Goal: Task Accomplishment & Management: Complete application form

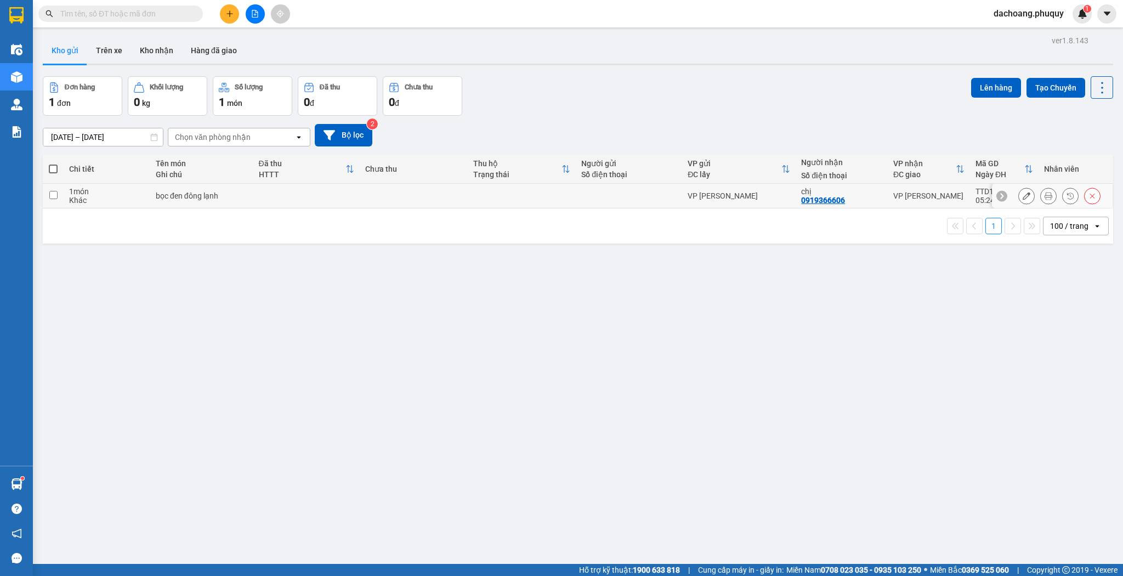
click at [52, 199] on td at bounding box center [53, 196] width 21 height 25
checkbox input "true"
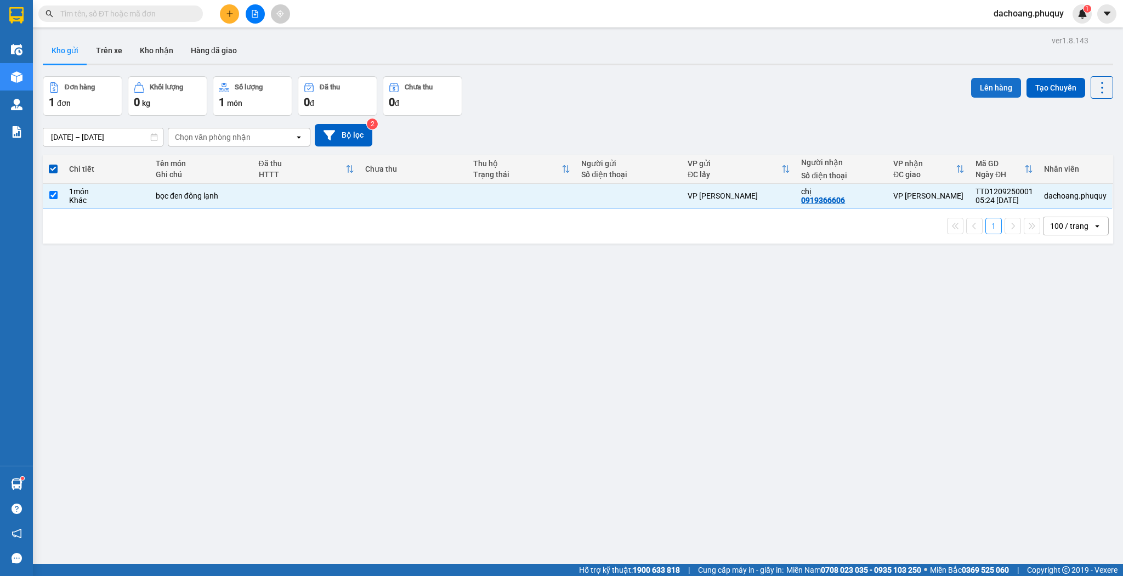
click at [985, 90] on button "Lên hàng" at bounding box center [996, 88] width 50 height 20
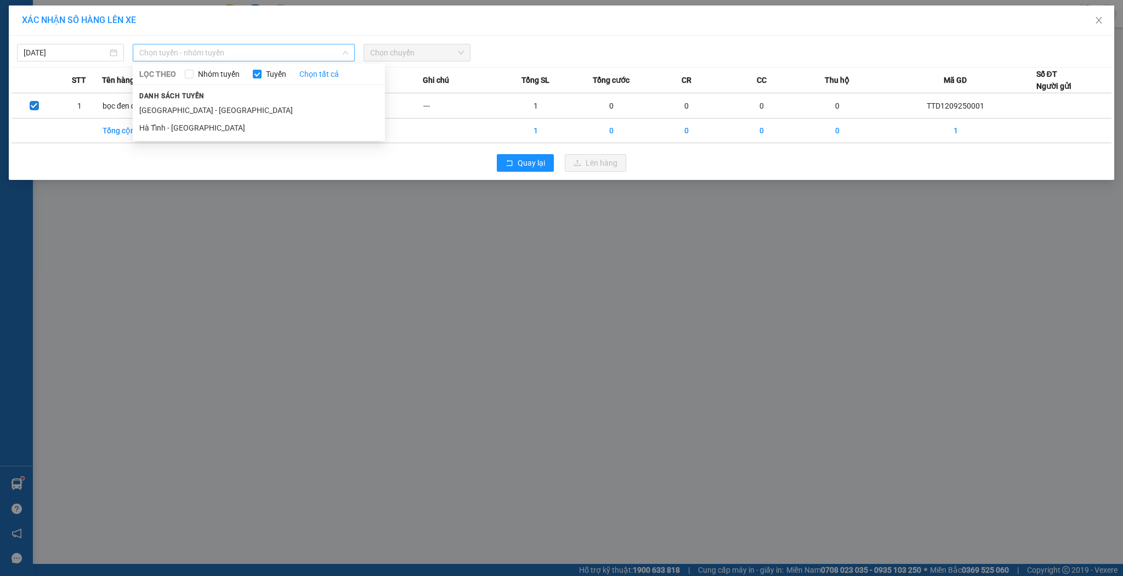
click at [267, 53] on span "Chọn tuyến - nhóm tuyến" at bounding box center [243, 52] width 209 height 16
click at [200, 108] on li "[GEOGRAPHIC_DATA] - [GEOGRAPHIC_DATA]" at bounding box center [259, 110] width 252 height 18
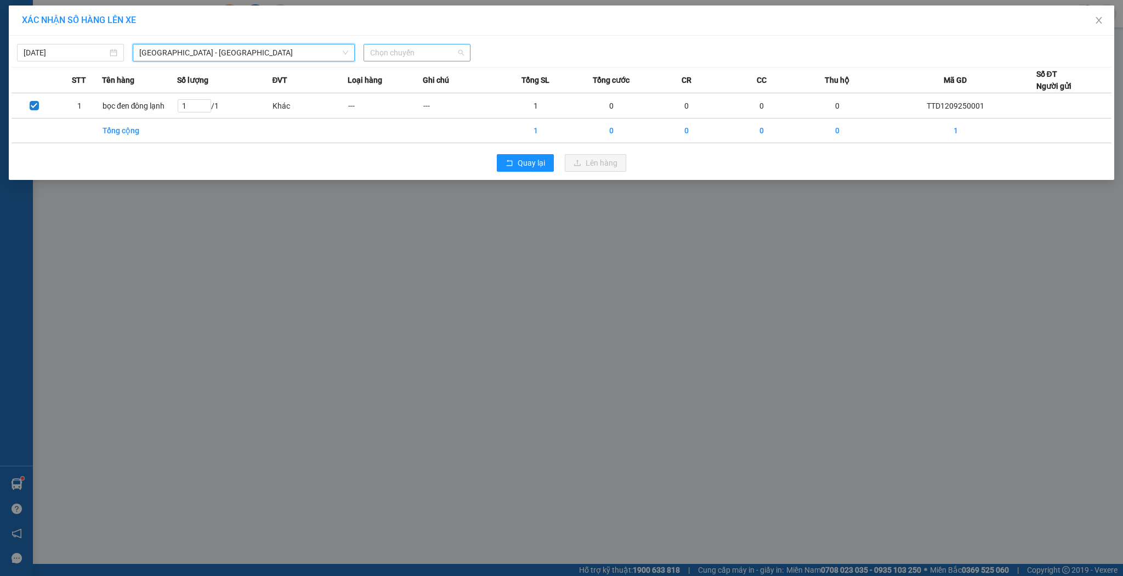
click at [443, 48] on span "Chọn chuyến" at bounding box center [417, 52] width 94 height 16
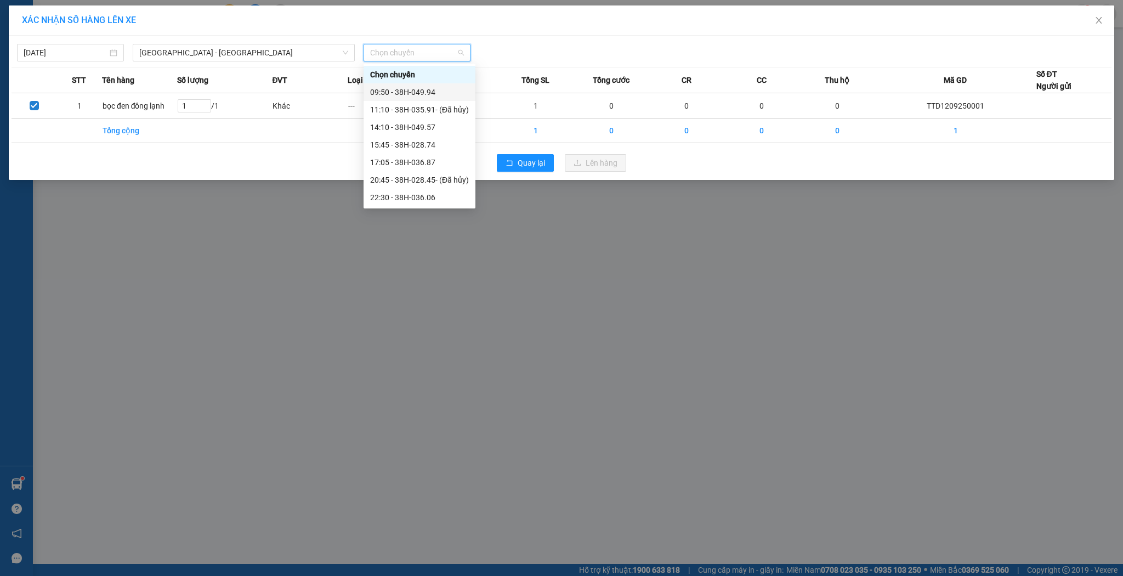
click at [408, 92] on div "09:50 - 38H-049.94" at bounding box center [419, 92] width 99 height 12
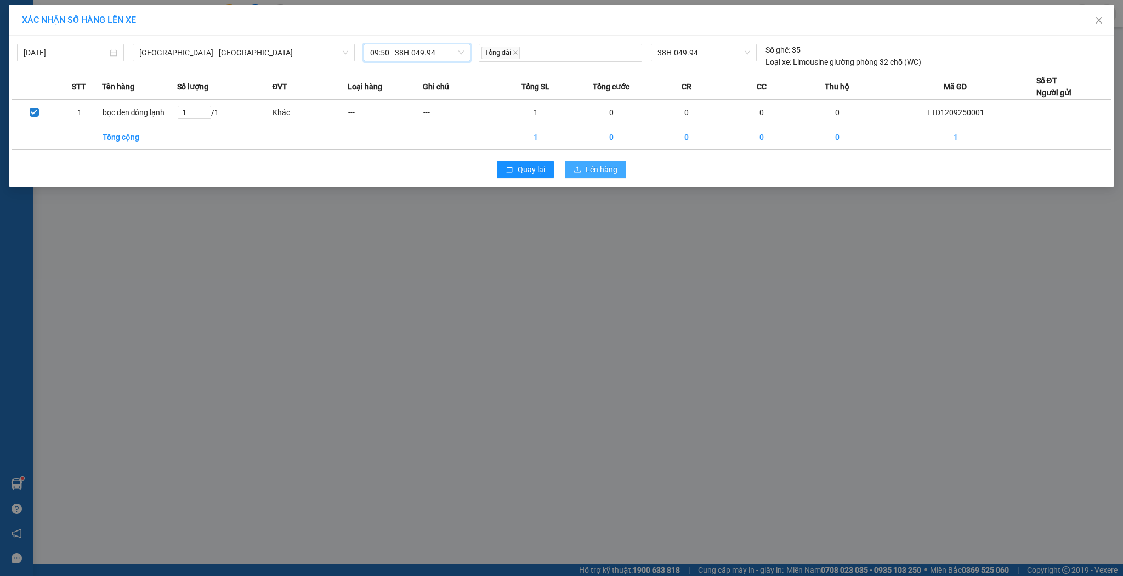
click at [584, 171] on button "Lên hàng" at bounding box center [595, 170] width 61 height 18
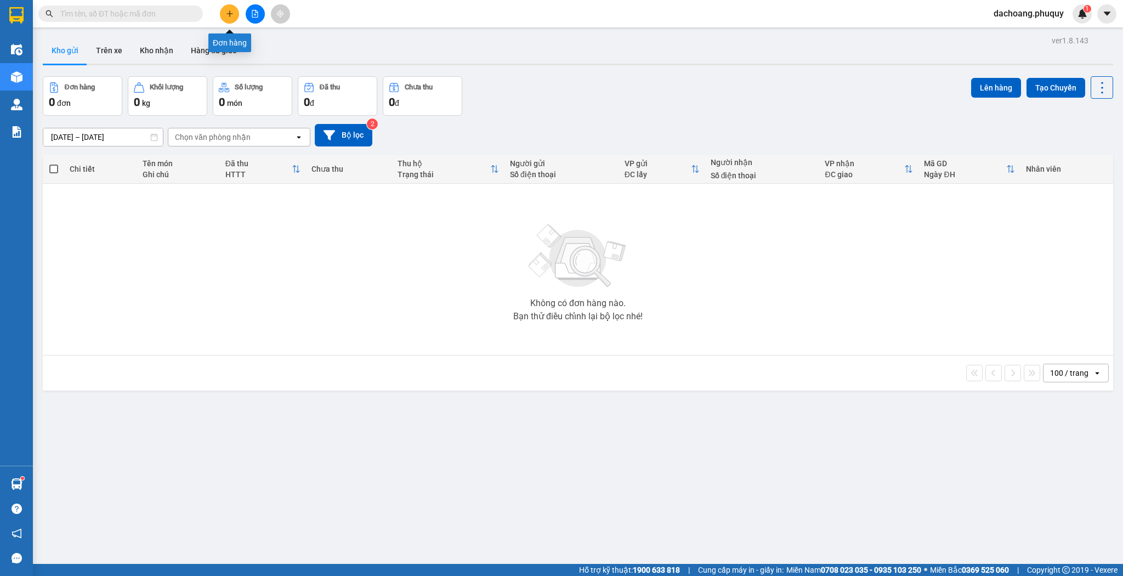
click at [222, 13] on button at bounding box center [229, 13] width 19 height 19
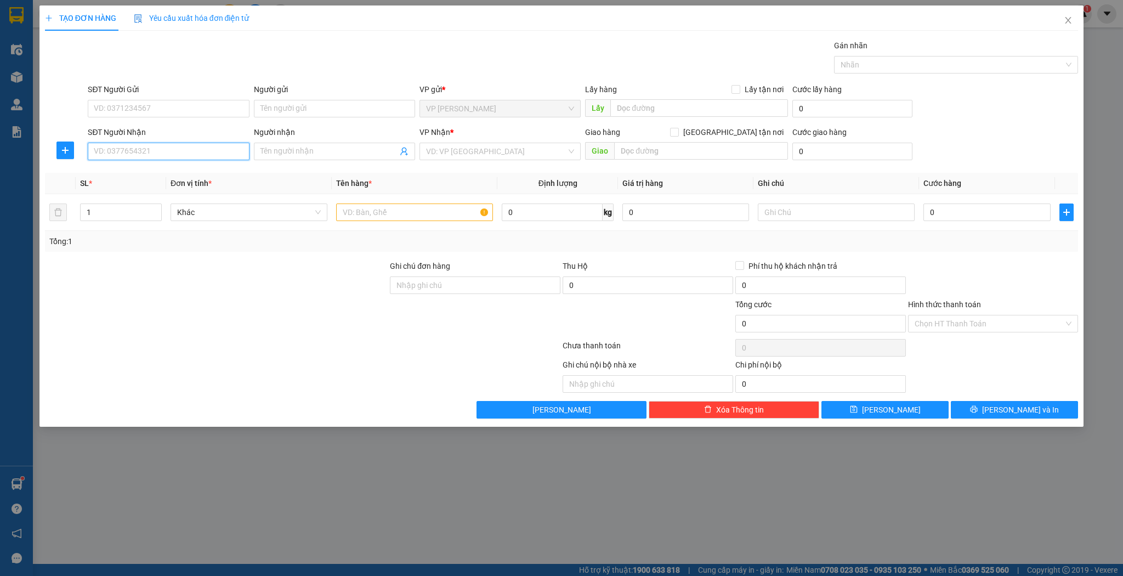
click at [159, 151] on input "SĐT Người Nhận" at bounding box center [168, 152] width 161 height 18
click at [91, 150] on input "9789" at bounding box center [168, 152] width 161 height 18
click at [106, 152] on input "0942879789" at bounding box center [168, 152] width 161 height 18
click at [118, 150] on input "0942879789" at bounding box center [168, 152] width 161 height 18
type input "0942879789"
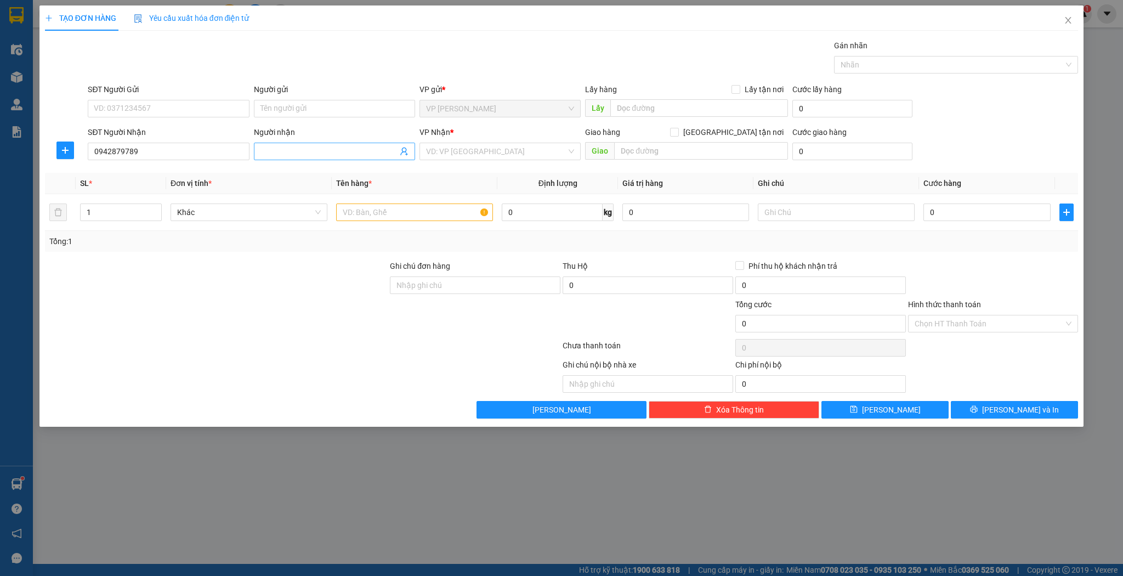
click at [299, 149] on input "Người nhận" at bounding box center [329, 151] width 137 height 12
type input "c"
type input "e quốc"
click at [347, 207] on input "text" at bounding box center [414, 212] width 157 height 18
type input "xốp"
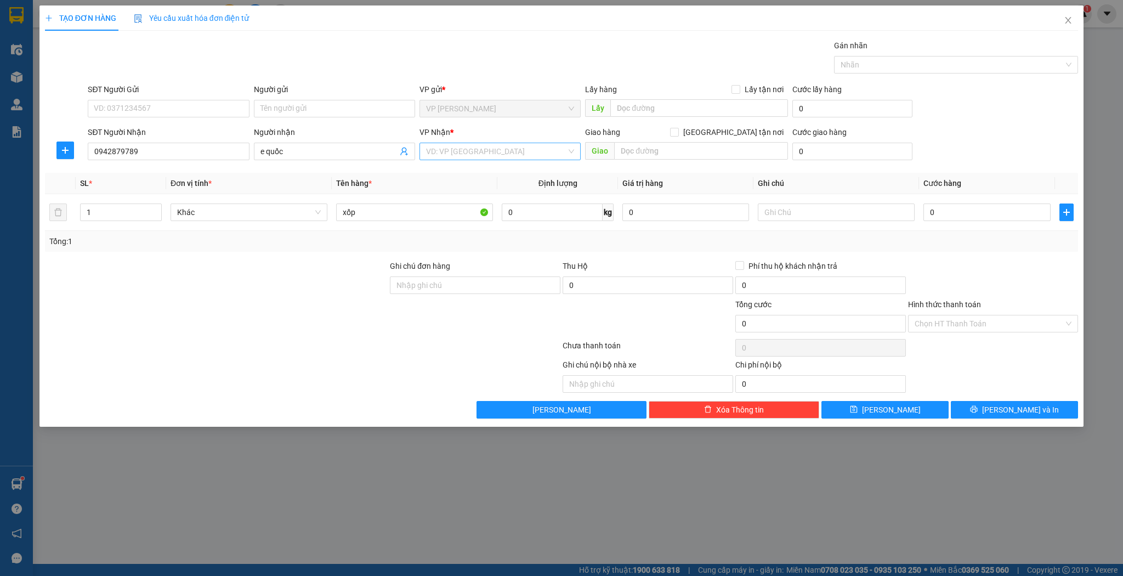
click at [559, 155] on input "search" at bounding box center [496, 151] width 140 height 16
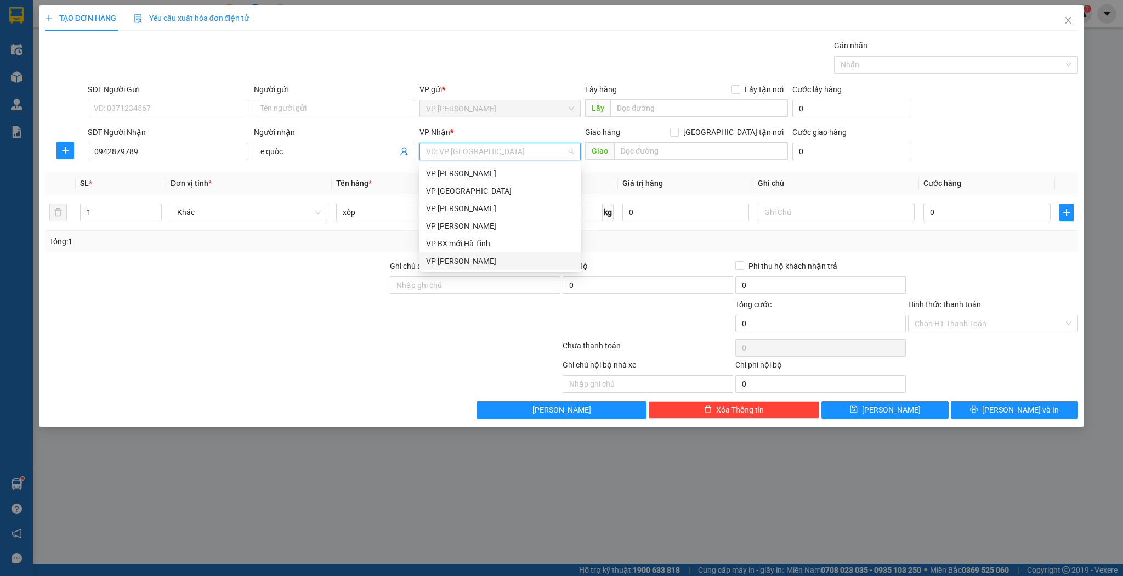
click at [477, 259] on div "VP [PERSON_NAME]" at bounding box center [500, 261] width 148 height 12
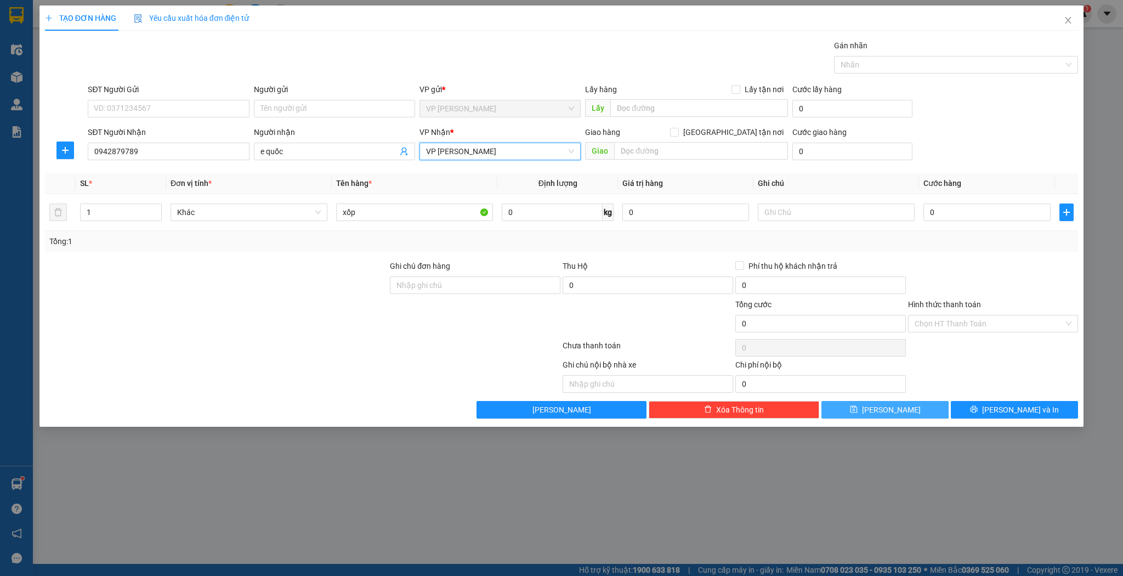
click at [858, 410] on icon "save" at bounding box center [854, 409] width 8 height 8
click at [134, 150] on input "SĐT Người Nhận" at bounding box center [168, 152] width 161 height 18
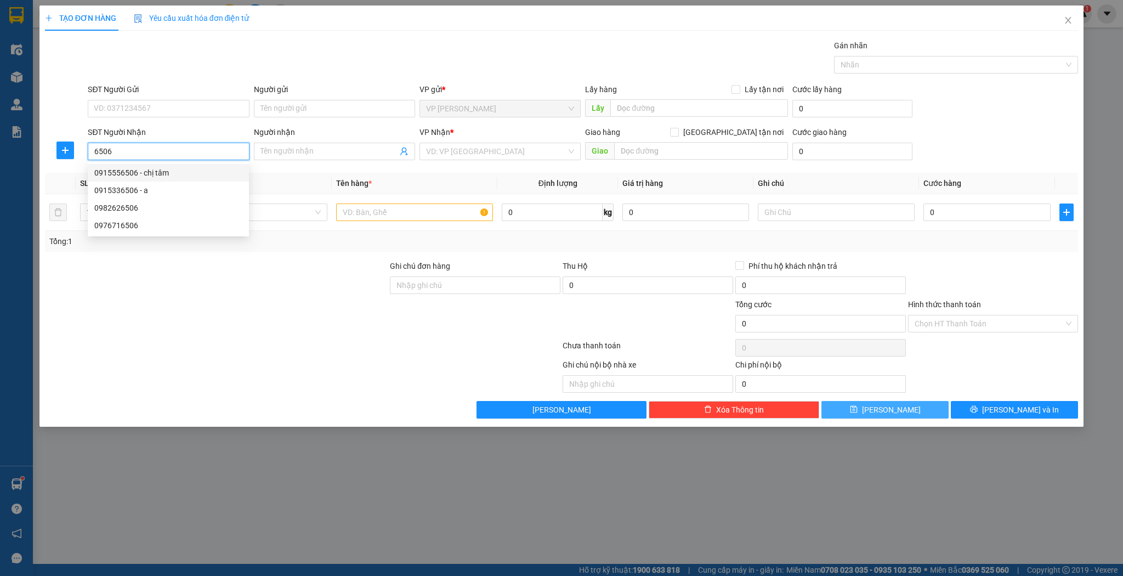
click at [128, 171] on div "0915556506 - chị tâm" at bounding box center [168, 173] width 148 height 12
type input "0915556506"
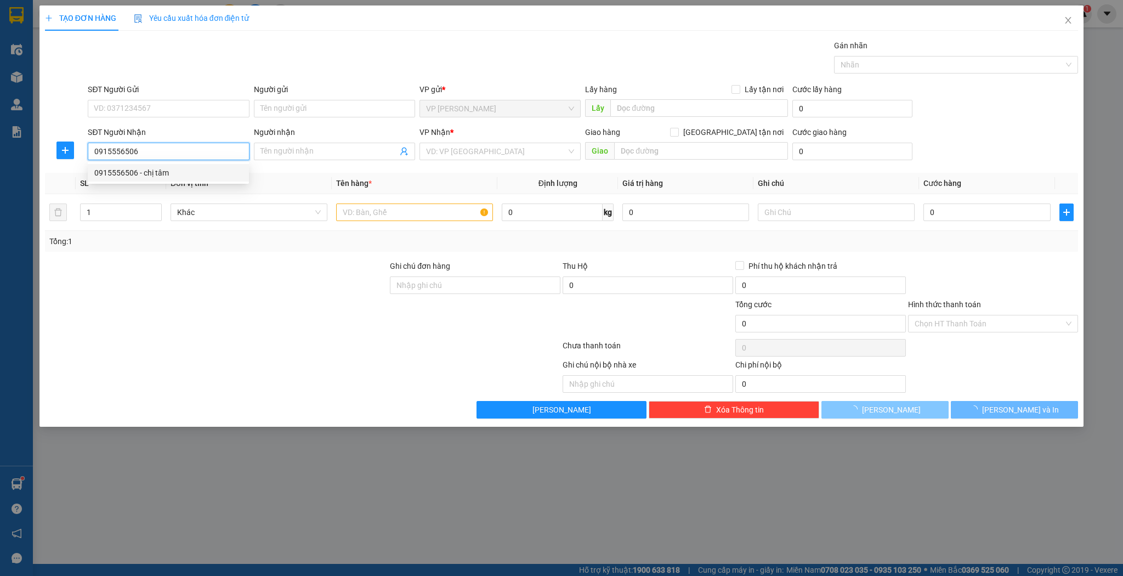
type input "chị tâm"
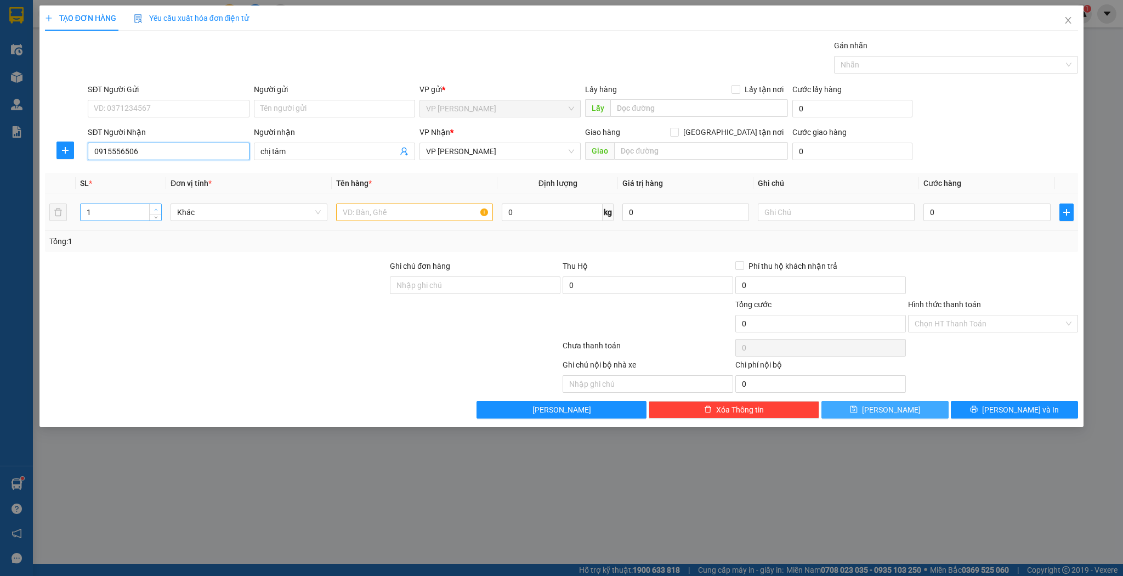
type input "0915556506"
type input "2"
click at [157, 208] on icon "up" at bounding box center [156, 210] width 4 height 4
click at [370, 208] on input "text" at bounding box center [414, 212] width 157 height 18
type input "xốp"
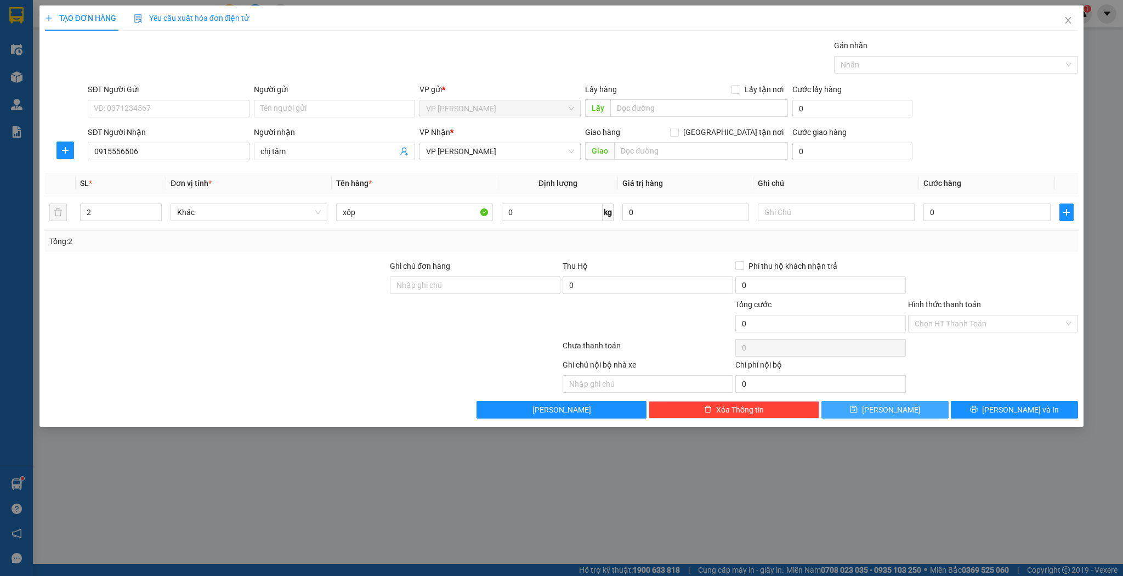
click at [867, 410] on button "[PERSON_NAME]" at bounding box center [885, 410] width 127 height 18
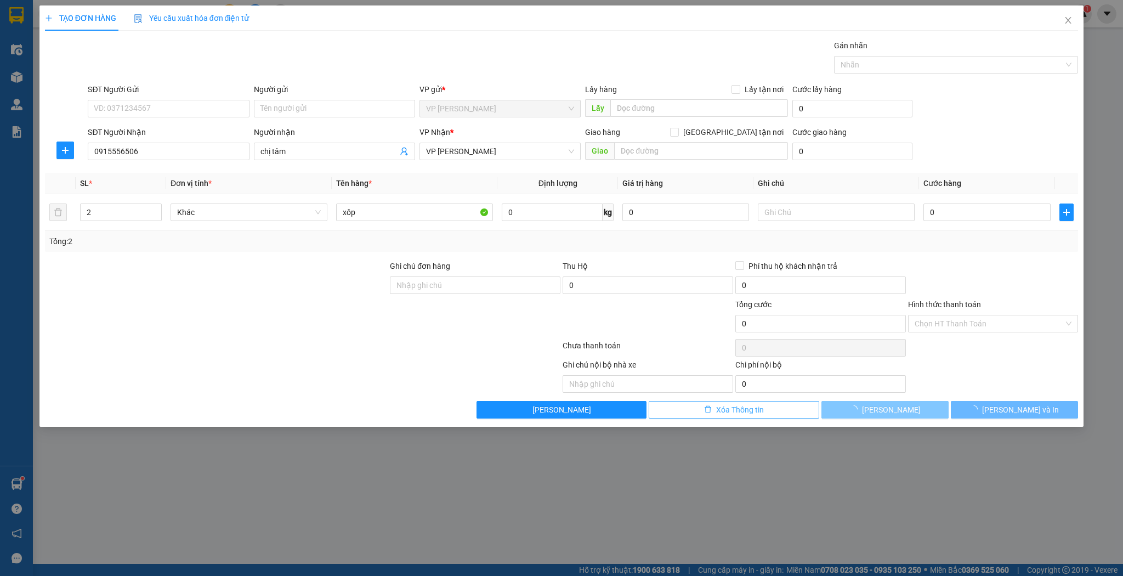
type input "1"
